Goal: Ask a question: Seek information or help from site administrators or community

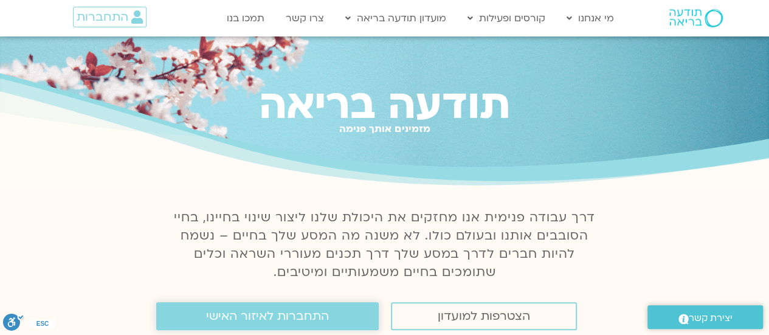
click at [208, 315] on span "התחברות לאיזור האישי" at bounding box center [267, 315] width 123 height 13
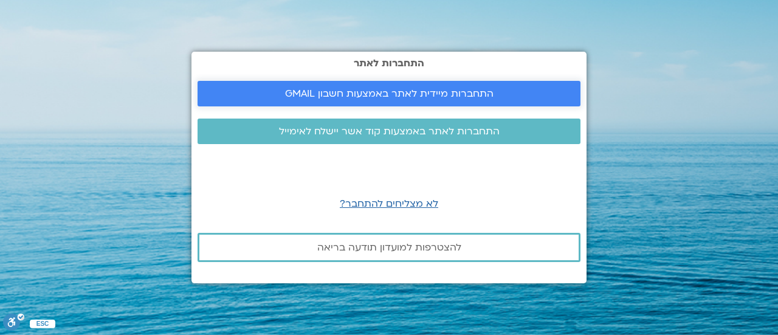
click at [331, 91] on span "התחברות מיידית לאתר באמצעות חשבון GMAIL" at bounding box center [389, 93] width 208 height 11
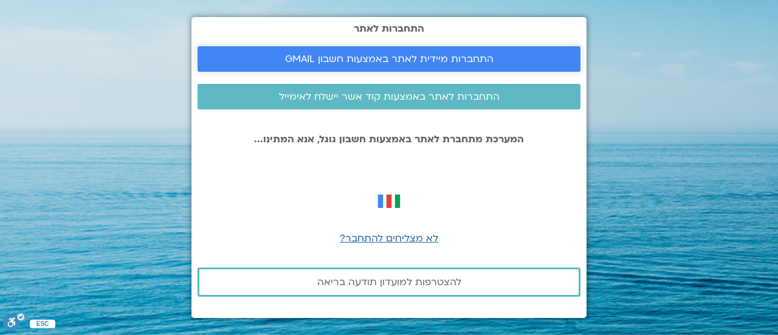
click at [309, 55] on span "התחברות מיידית לאתר באמצעות חשבון GMAIL" at bounding box center [389, 58] width 208 height 11
click at [387, 61] on span "התחברות מיידית לאתר באמצעות חשבון GMAIL" at bounding box center [389, 58] width 208 height 11
click at [326, 283] on span "להצטרפות למועדון תודעה בריאה" at bounding box center [389, 282] width 144 height 11
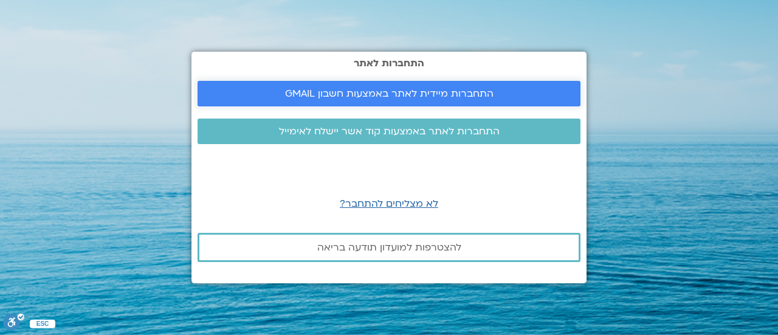
click at [401, 86] on link "התחברות מיידית לאתר באמצעות חשבון GMAIL" at bounding box center [389, 94] width 383 height 26
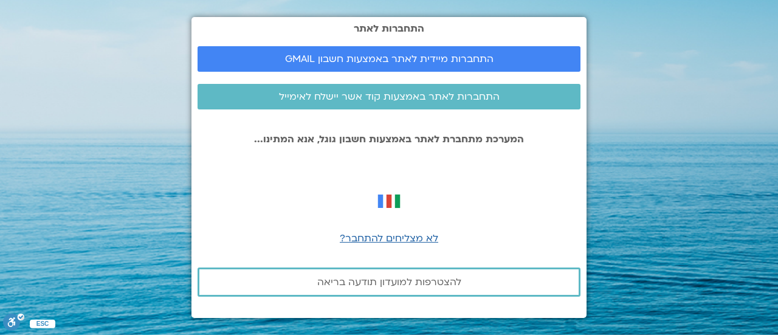
click at [653, 157] on section "התחברות לאתר התחברות מיידית לאתר באמצעות חשבון GMAIL התחברות לאתר באמצעות קוד א…" at bounding box center [389, 167] width 778 height 335
click at [366, 240] on span "לא מצליחים להתחבר?" at bounding box center [389, 238] width 98 height 13
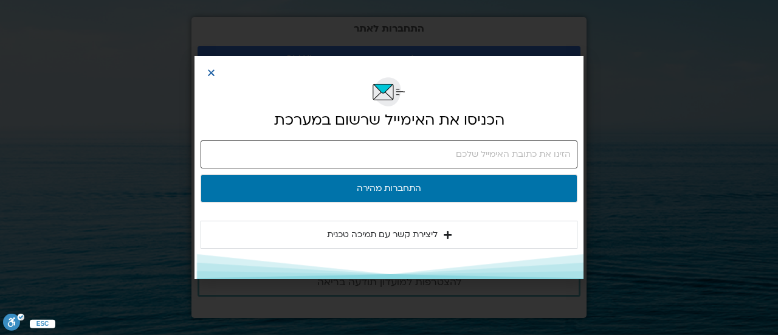
click at [569, 151] on input "email" at bounding box center [389, 154] width 377 height 28
type input "ornasho@gmail.com"
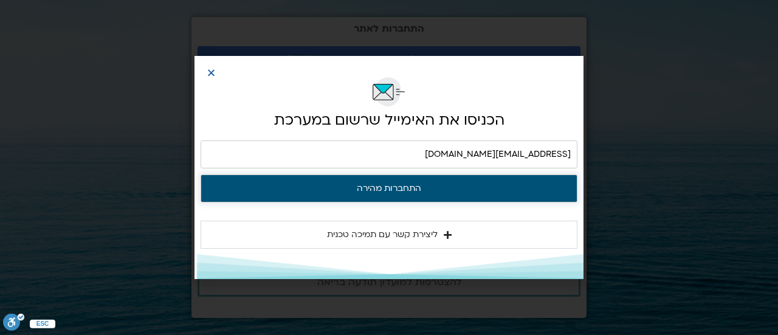
click at [479, 185] on button "התחברות מהירה" at bounding box center [389, 188] width 377 height 28
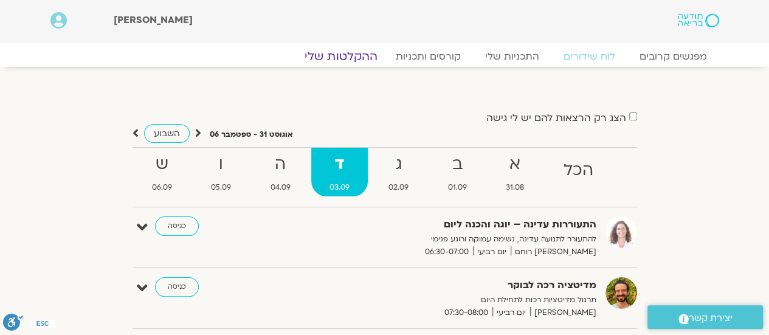
click at [358, 53] on link "ההקלטות שלי" at bounding box center [341, 56] width 102 height 15
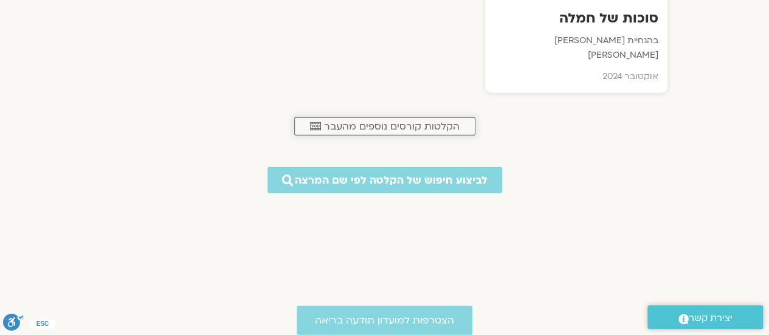
scroll to position [1480, 0]
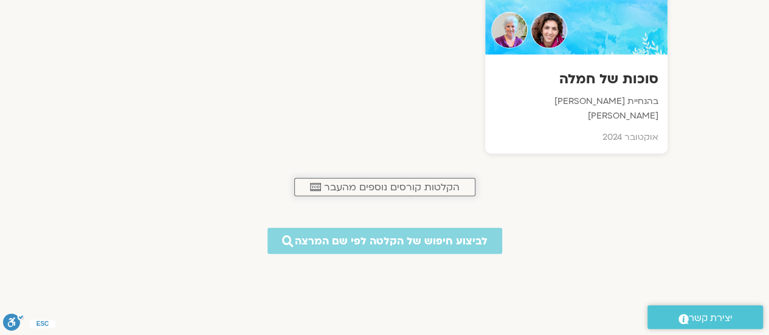
click at [362, 182] on span "הקלטות קורסים נוספים מהעבר" at bounding box center [392, 187] width 136 height 11
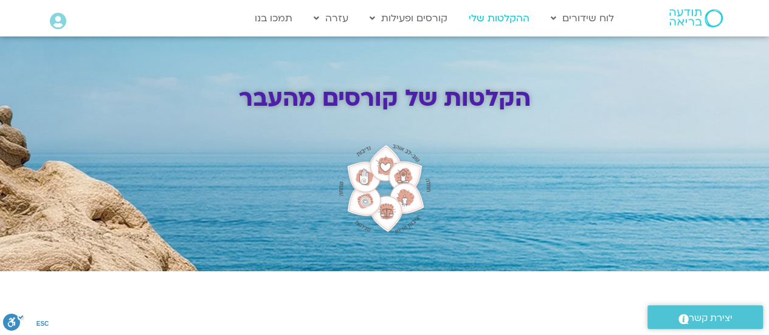
click at [490, 15] on link "ההקלטות שלי" at bounding box center [498, 18] width 73 height 23
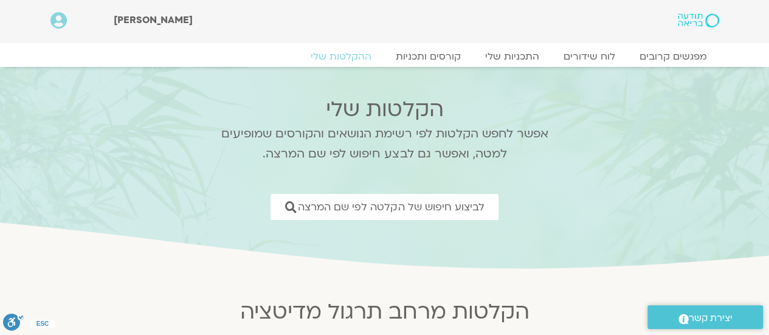
scroll to position [122, 0]
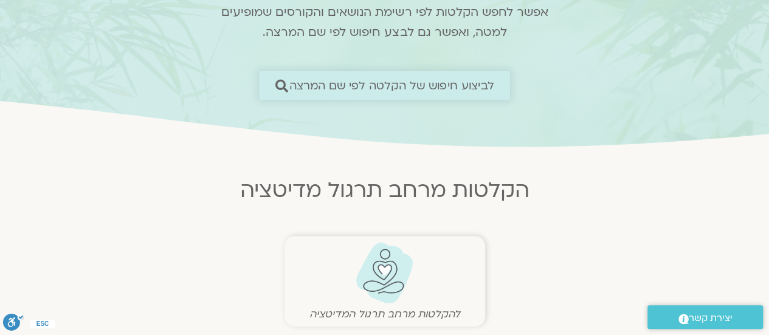
click at [281, 83] on icon at bounding box center [281, 85] width 13 height 13
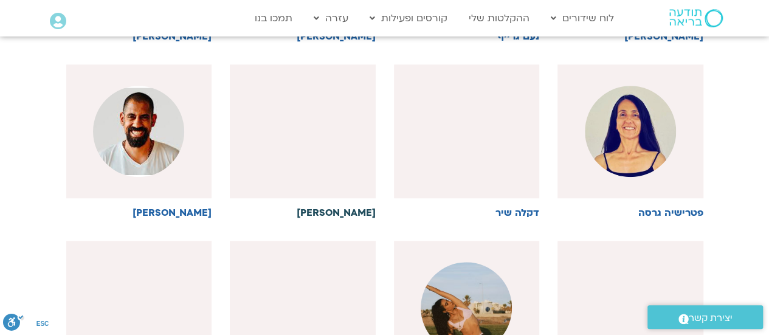
scroll to position [425, 0]
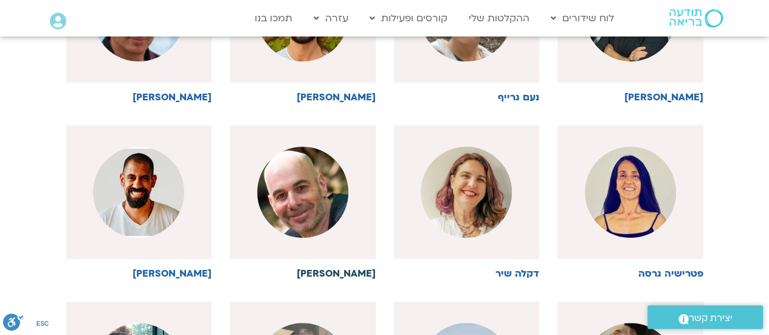
click at [315, 206] on img at bounding box center [302, 191] width 91 height 91
click at [314, 199] on img at bounding box center [302, 191] width 91 height 91
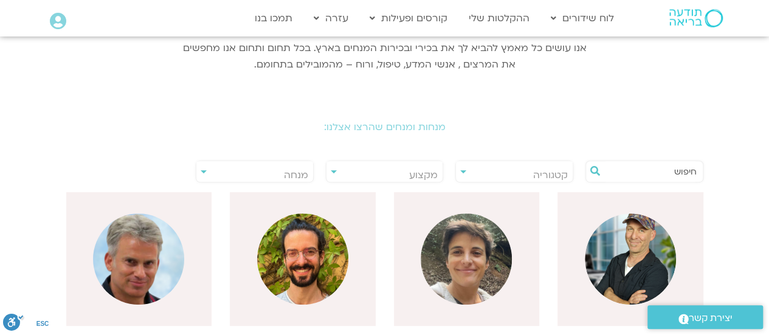
scroll to position [122, 0]
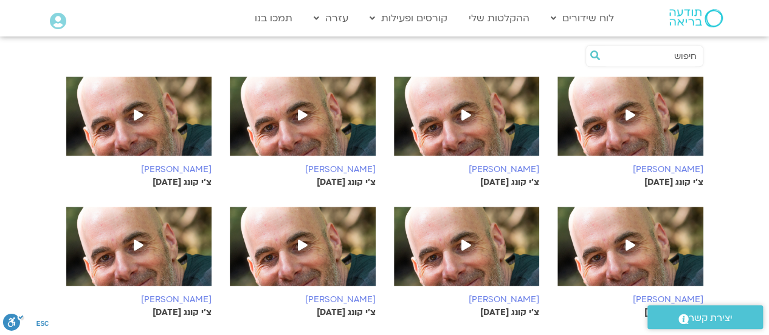
scroll to position [425, 0]
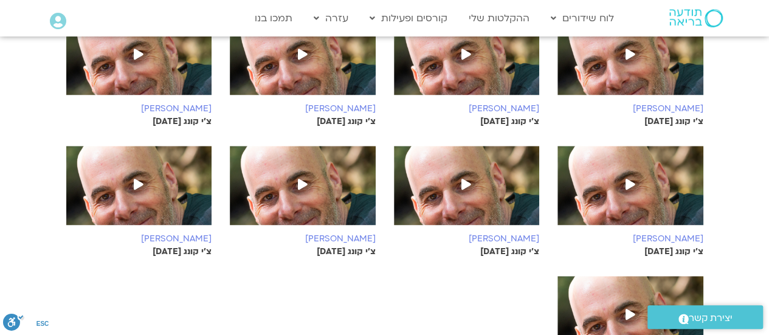
click at [628, 179] on icon at bounding box center [630, 184] width 10 height 11
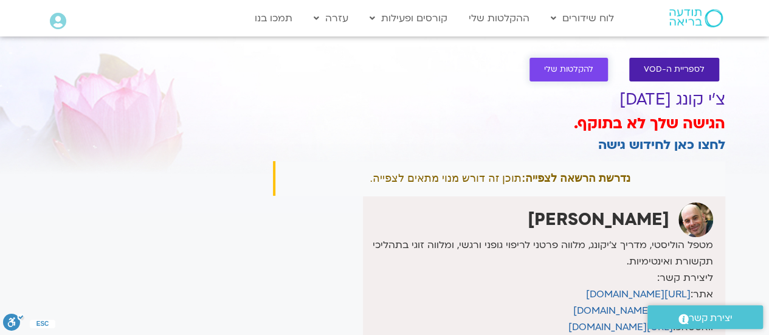
click at [551, 68] on span "להקלטות שלי" at bounding box center [568, 69] width 49 height 9
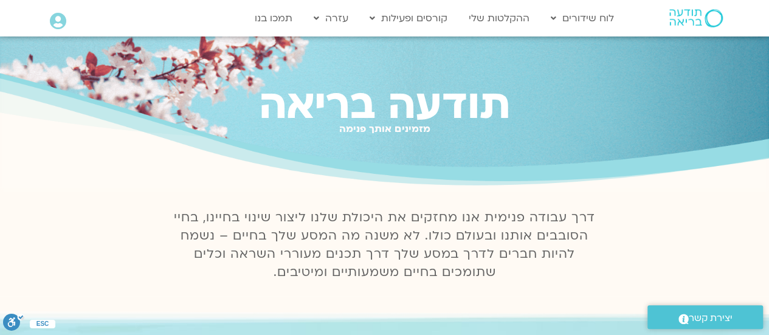
scroll to position [182, 0]
click at [491, 16] on link "ההקלטות שלי" at bounding box center [498, 18] width 73 height 23
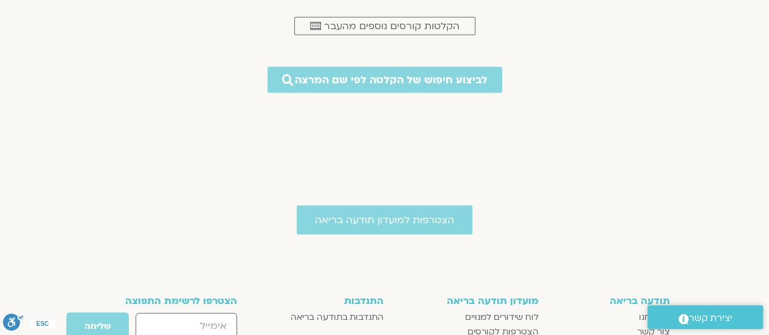
scroll to position [1823, 0]
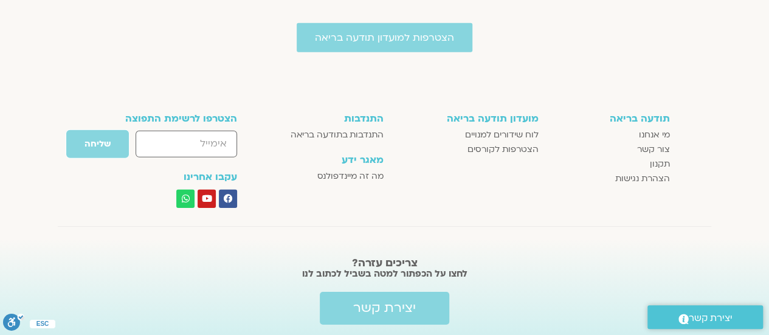
click at [706, 315] on span "יצירת קשר" at bounding box center [711, 318] width 44 height 16
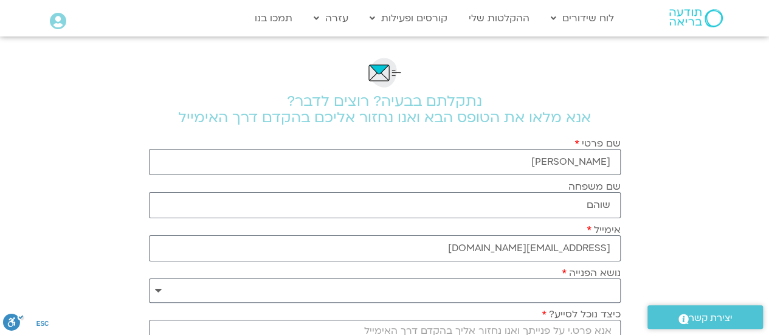
scroll to position [61, 0]
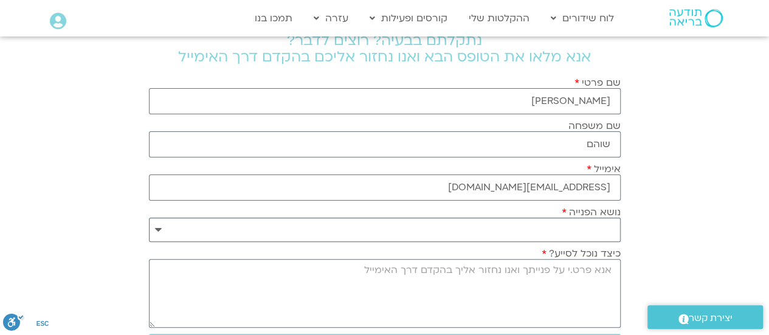
click at [603, 225] on select "**********" at bounding box center [385, 230] width 472 height 24
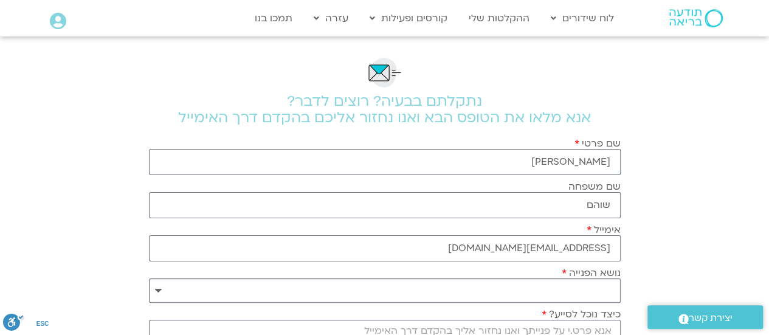
click at [158, 288] on select "**********" at bounding box center [385, 290] width 472 height 24
select select "**********"
click at [149, 278] on select "**********" at bounding box center [385, 290] width 472 height 24
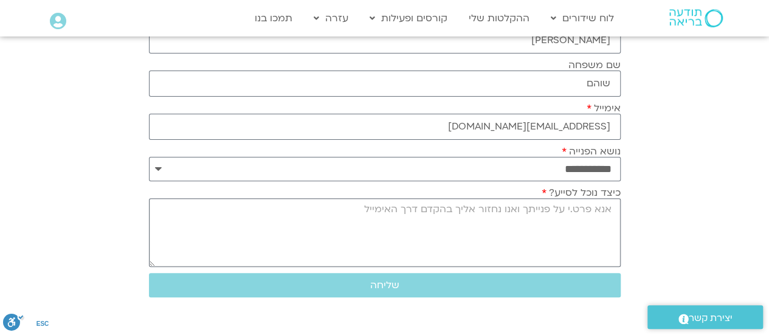
click at [608, 228] on textarea "כיצד נוכל לסייע?" at bounding box center [385, 232] width 472 height 69
click at [610, 208] on textarea "כיצד נוכל לסייע?" at bounding box center [385, 232] width 472 height 69
type textarea "לא מבינה איך לפעול בנושא ההקלטות. מעונינת בהקלטות של מדיטציות, יוגה, צ'י קונג ו…"
click at [473, 277] on button "שליחה" at bounding box center [385, 285] width 472 height 24
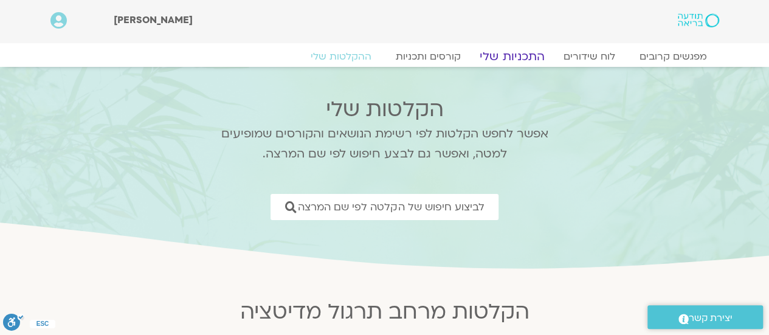
click at [524, 58] on link "התכניות שלי" at bounding box center [512, 56] width 94 height 15
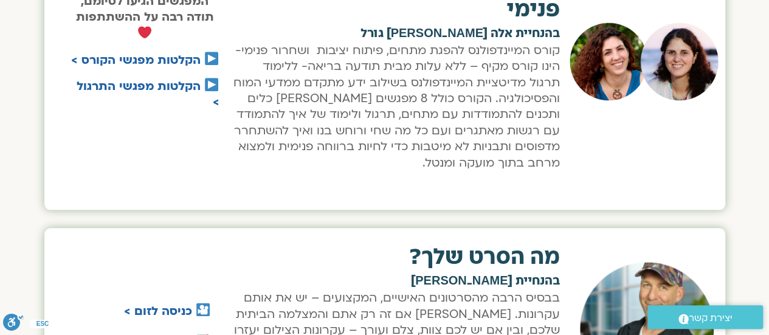
scroll to position [547, 0]
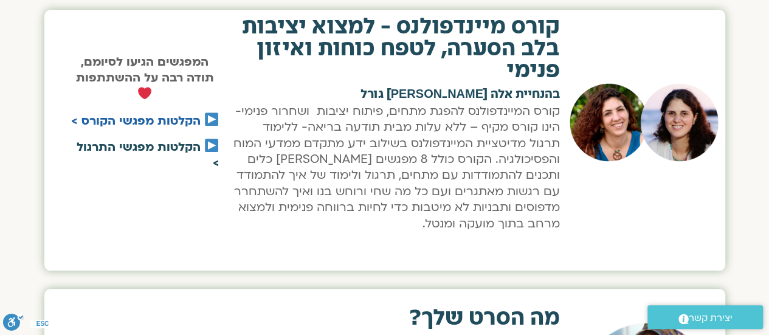
click at [179, 145] on link "הקלטות מפגשי התרגול >" at bounding box center [148, 155] width 143 height 32
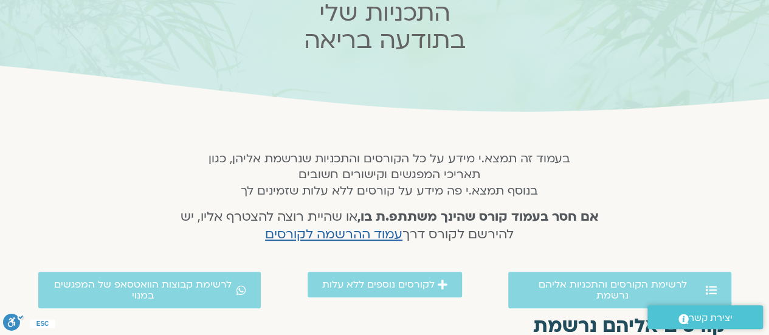
scroll to position [0, 0]
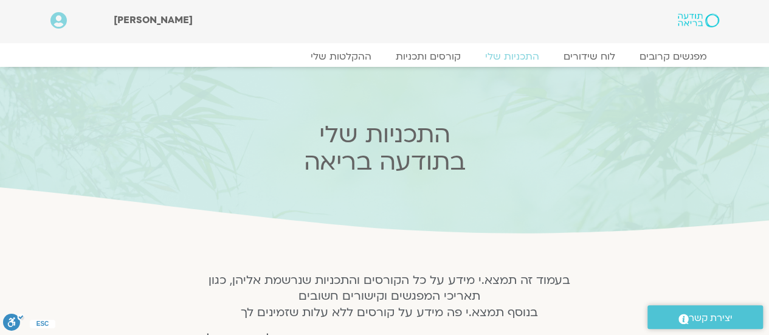
click at [681, 311] on span ".st0{fill:#FFFFFF;}" at bounding box center [683, 318] width 10 height 16
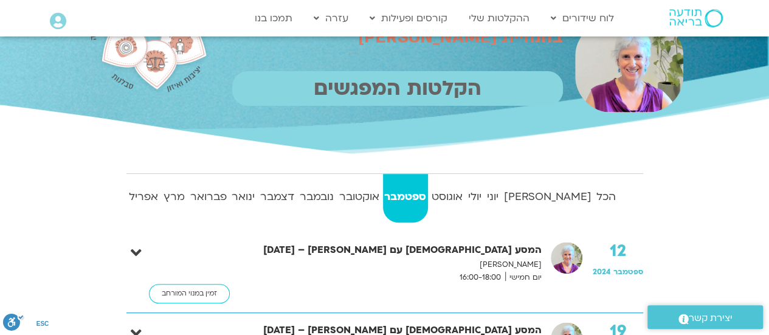
scroll to position [61, 0]
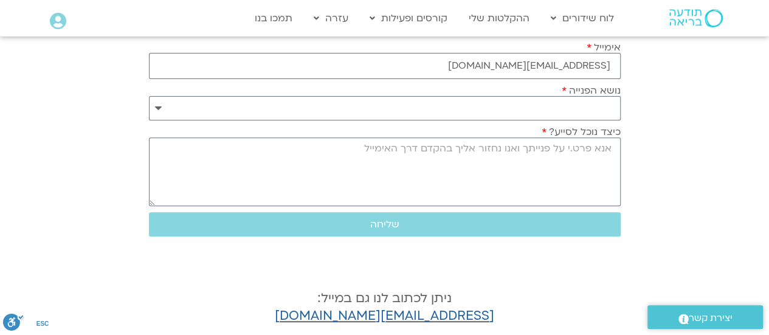
scroll to position [243, 0]
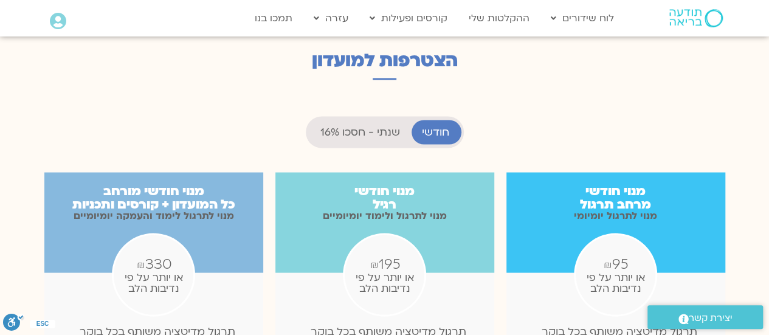
scroll to position [1094, 0]
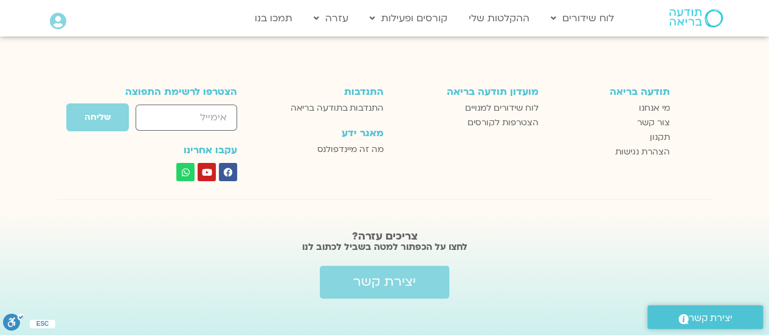
scroll to position [2070, 0]
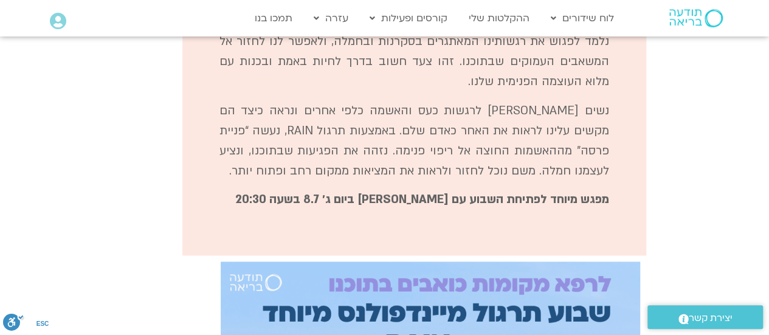
scroll to position [1094, 0]
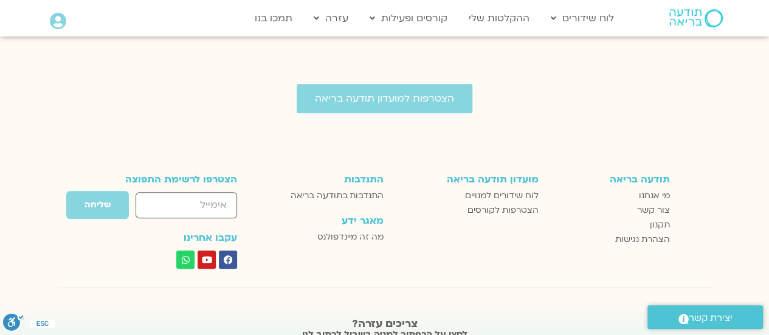
scroll to position [2869, 0]
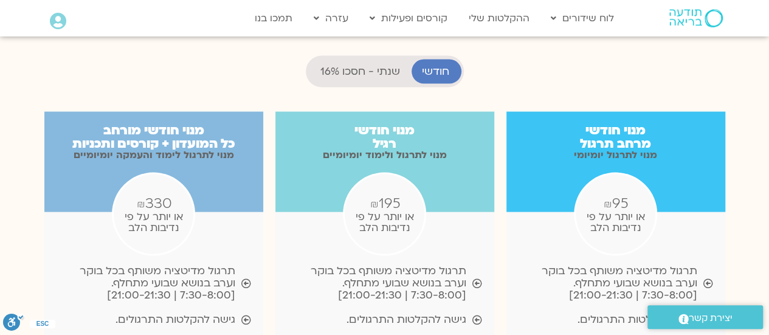
scroll to position [1276, 0]
